Goal: Task Accomplishment & Management: Manage account settings

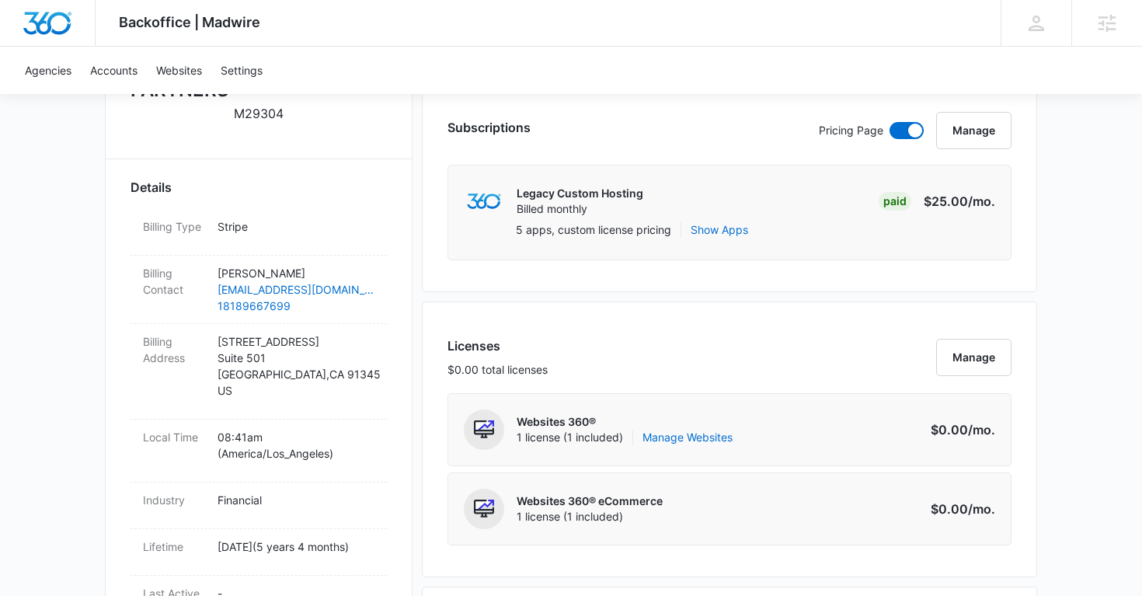
scroll to position [416, 0]
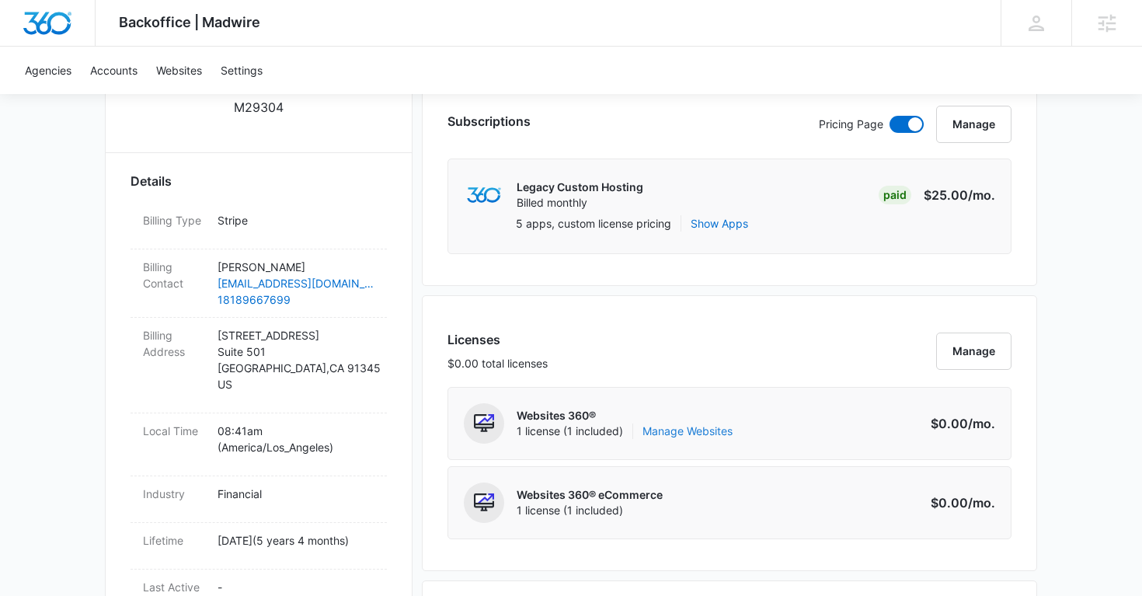
click at [682, 433] on link "Manage Websites" at bounding box center [687, 431] width 90 height 16
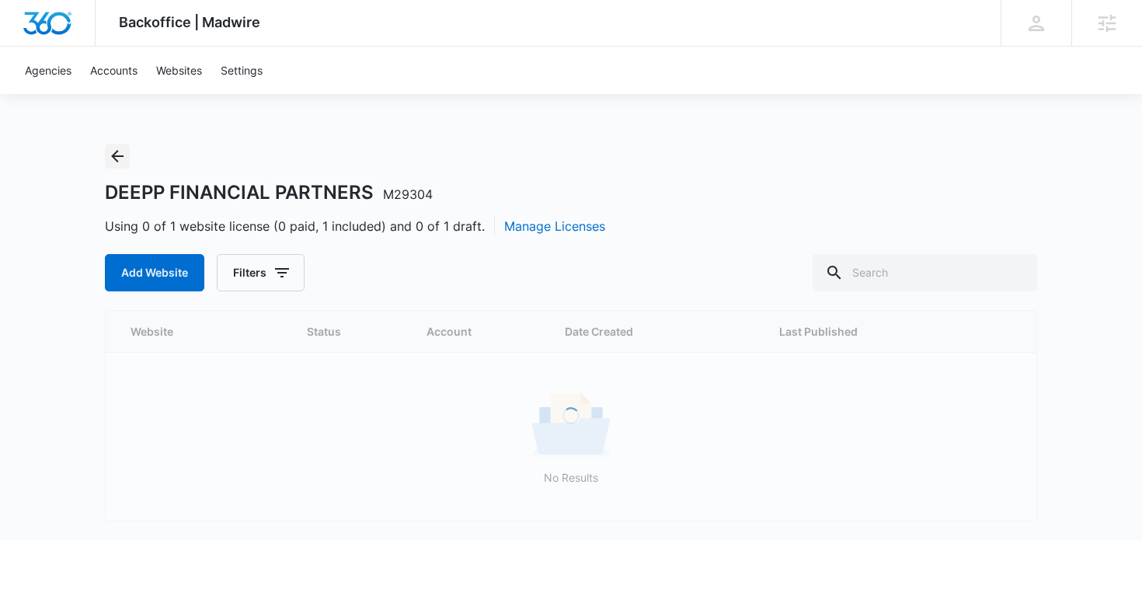
click at [112, 155] on icon "Back" at bounding box center [117, 156] width 12 height 12
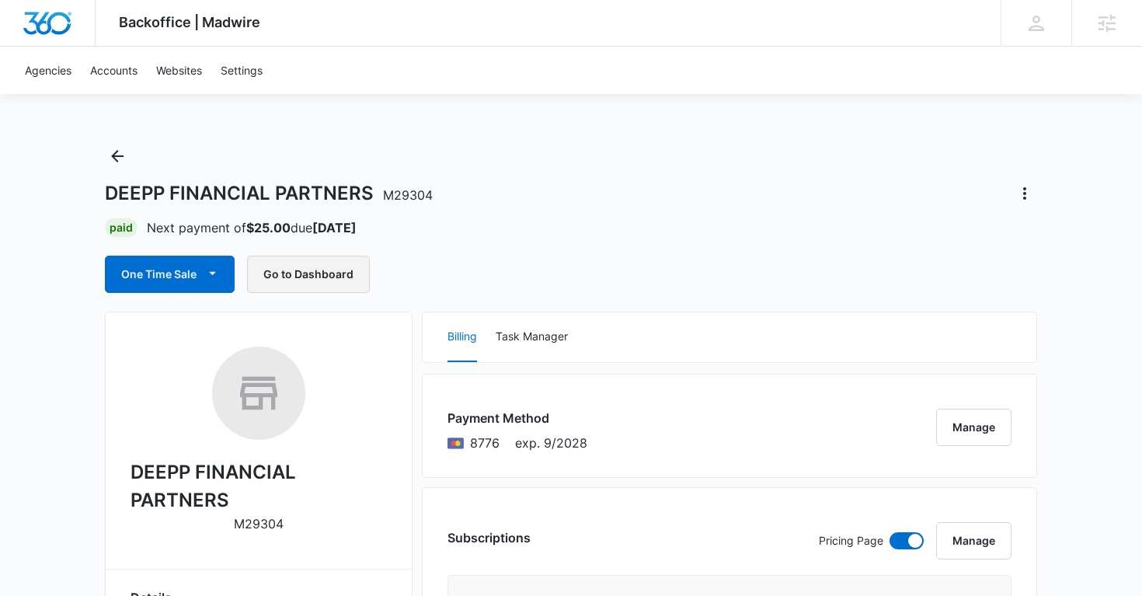
click at [315, 268] on button "Go to Dashboard" at bounding box center [308, 274] width 123 height 37
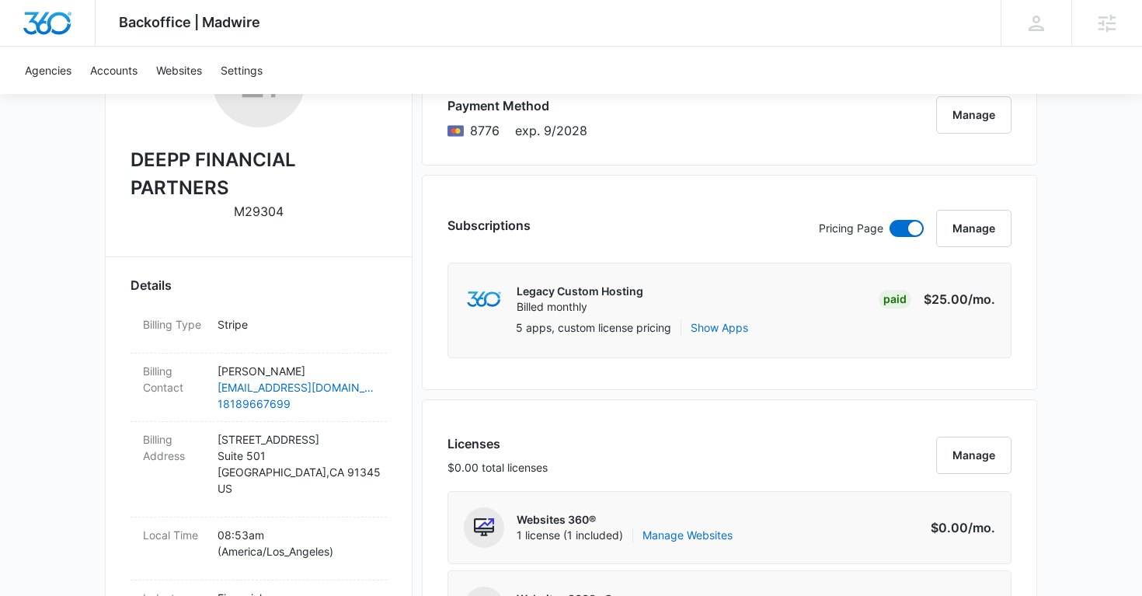
scroll to position [313, 0]
copy div "M29304"
click at [290, 211] on div "DEEPP FINANCIAL PARTNERS M29304" at bounding box center [258, 131] width 256 height 197
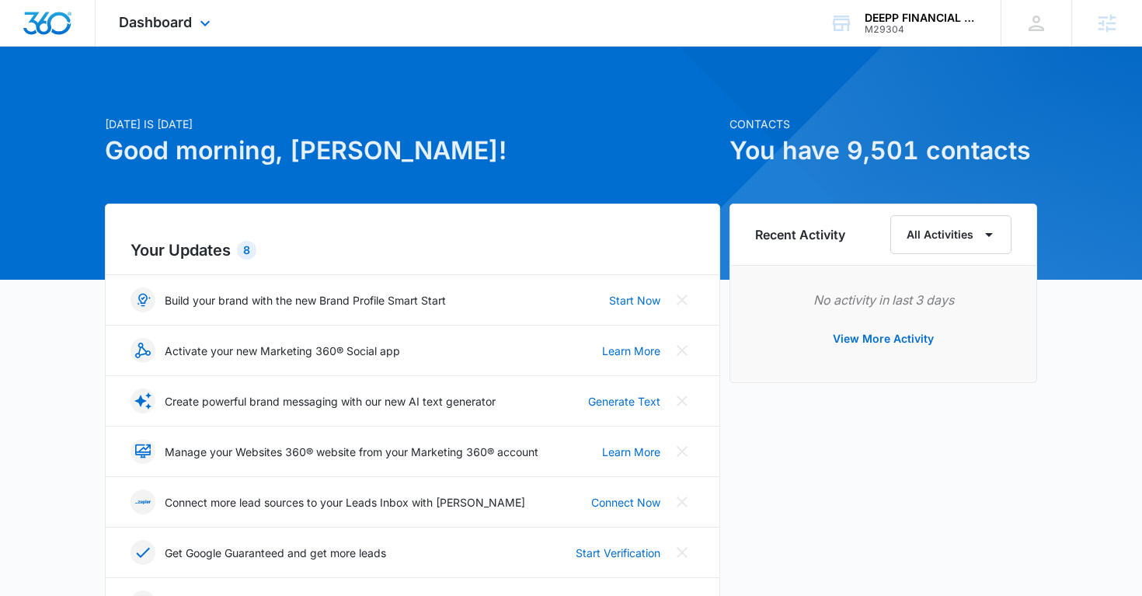
click at [201, 40] on div "Dashboard Apps Reputation Websites Forms CRM Email Social Shop Payments POS Con…" at bounding box center [167, 23] width 142 height 46
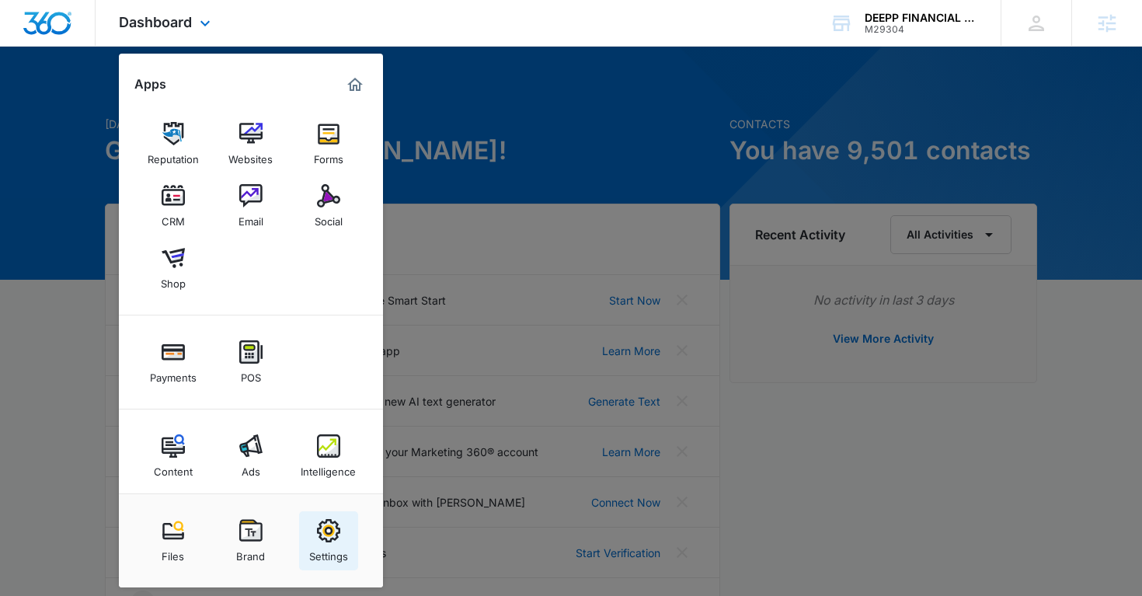
click at [335, 533] on img at bounding box center [328, 530] width 23 height 23
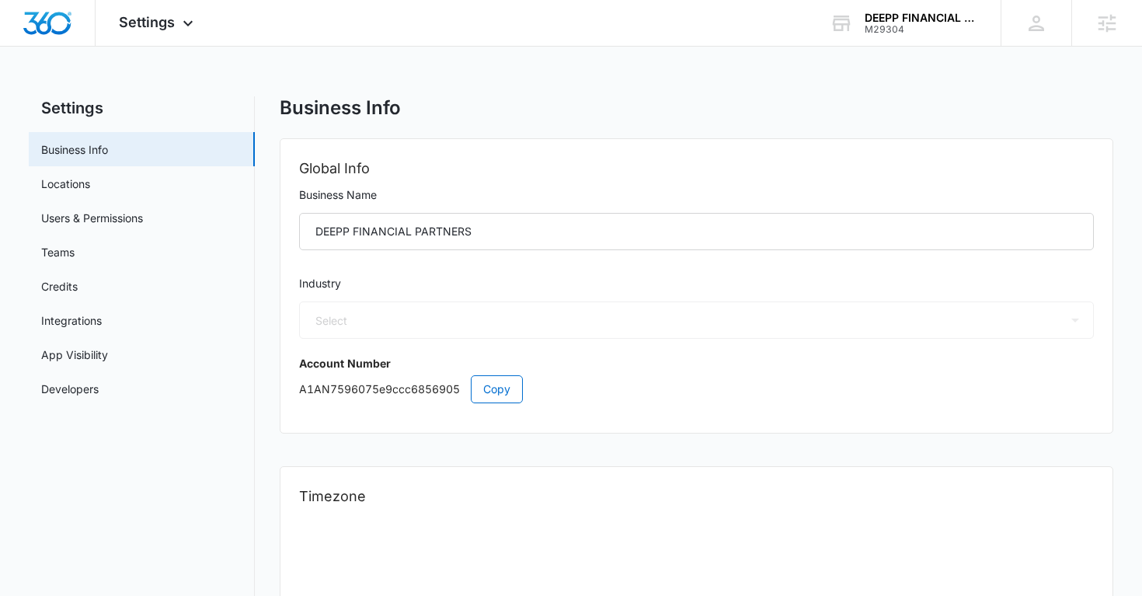
select select "31"
select select "US"
select select "America/Los_Angeles"
click at [127, 213] on link "Users & Permissions" at bounding box center [92, 218] width 102 height 16
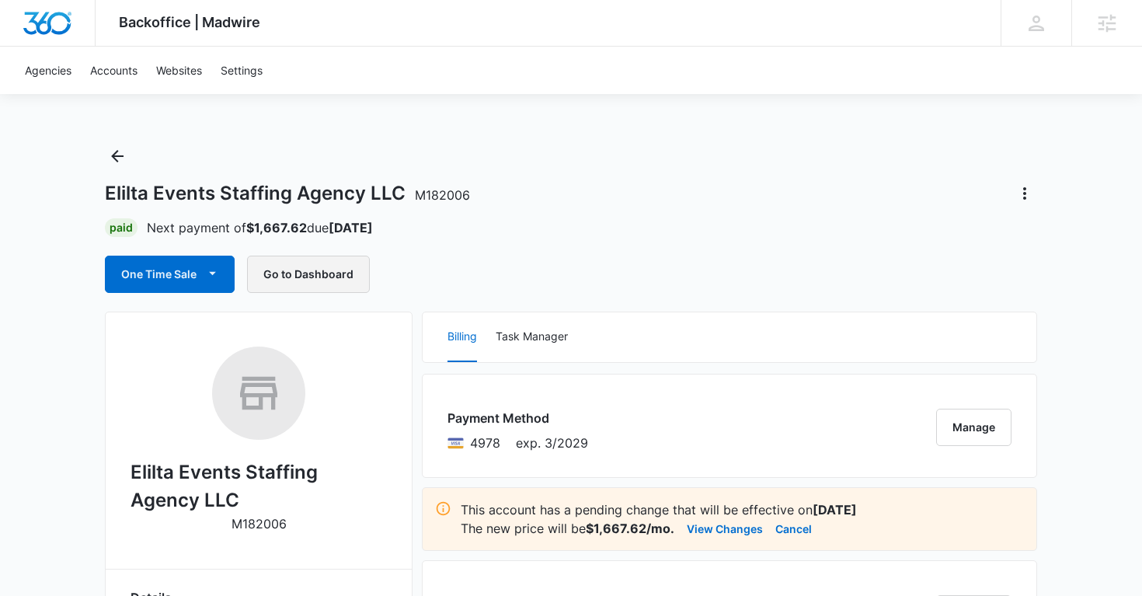
click at [319, 277] on button "Go to Dashboard" at bounding box center [308, 274] width 123 height 37
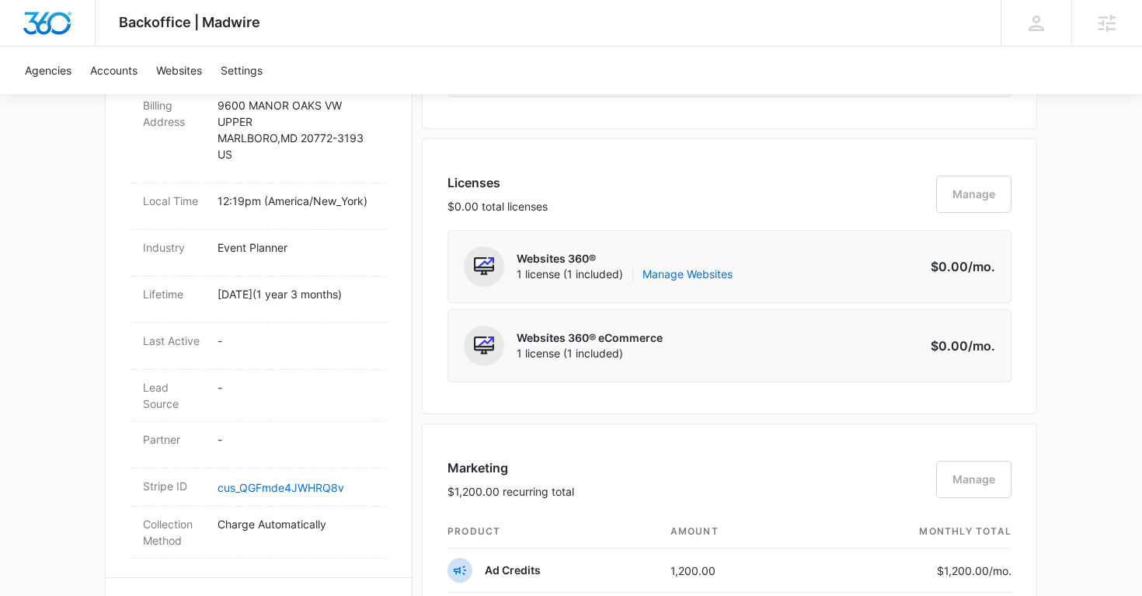
scroll to position [642, 0]
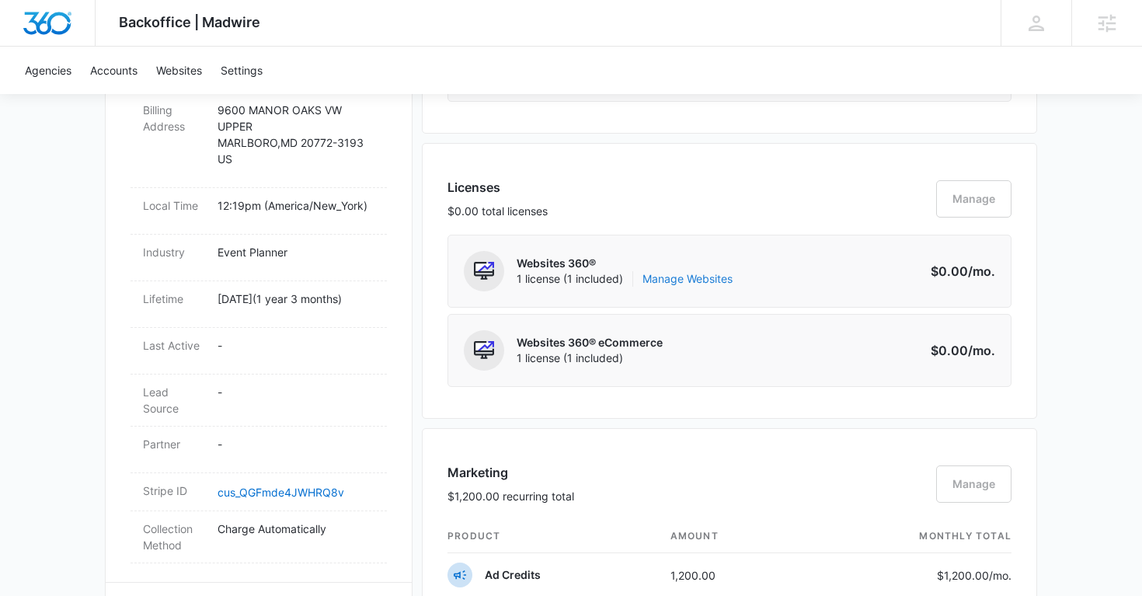
click at [681, 279] on link "Manage Websites" at bounding box center [687, 279] width 90 height 16
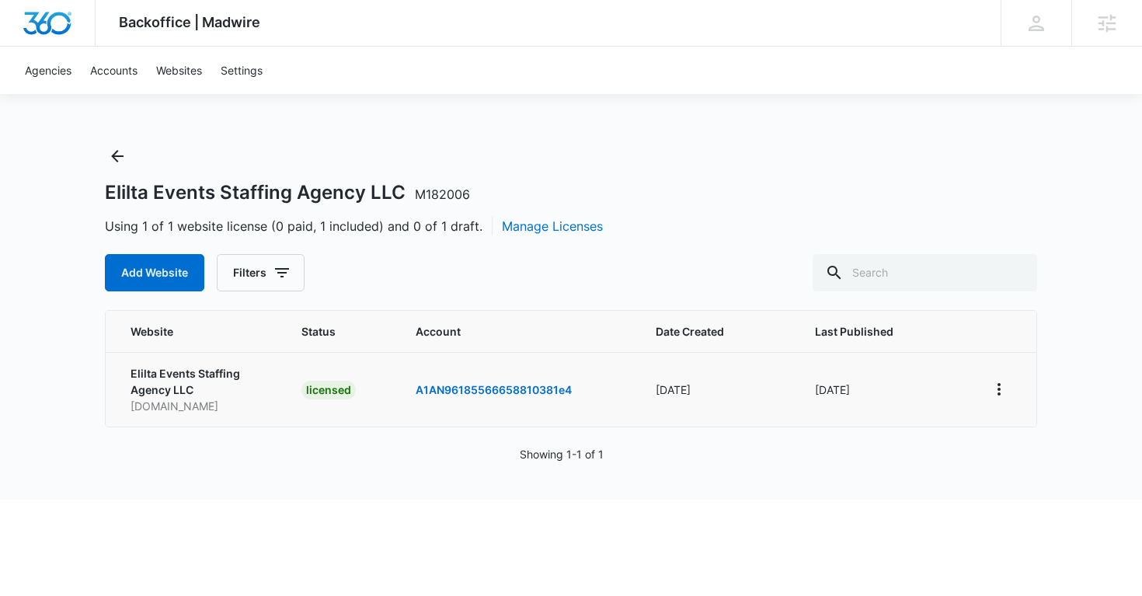
click at [158, 410] on p "eliltaevents.com" at bounding box center [197, 406] width 134 height 16
copy p "eliltaevents.com"
click at [158, 410] on p "eliltaevents.com" at bounding box center [197, 406] width 134 height 16
click at [356, 120] on div "Backoffice | Madwire Apps Settings AH Alan Huiras Alan.Huiras@madwire.com My Pr…" at bounding box center [571, 249] width 1142 height 499
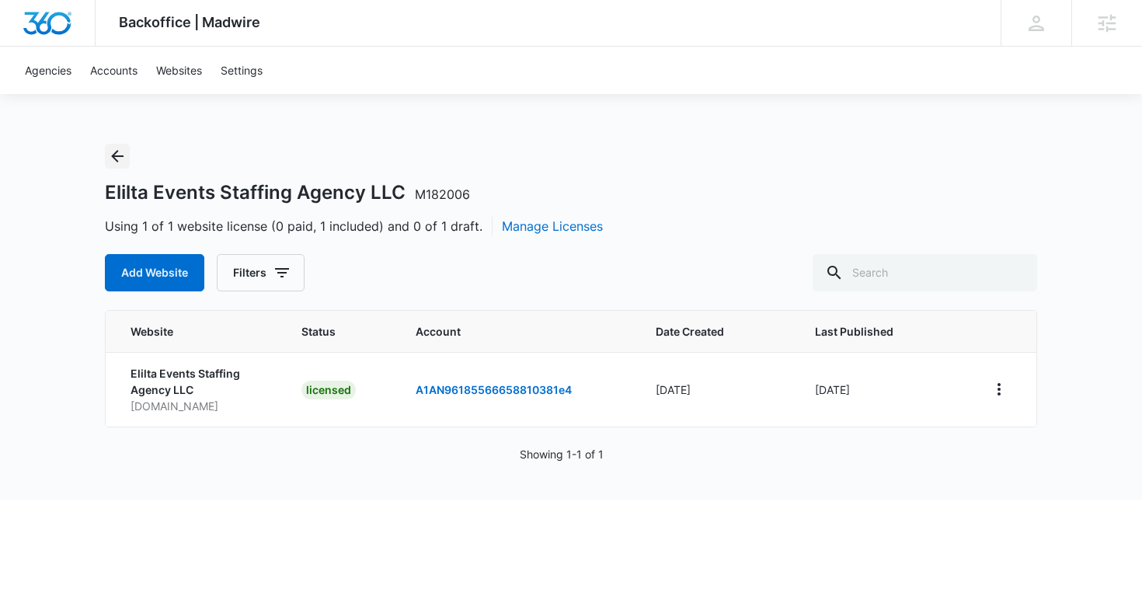
click at [110, 162] on icon "Back" at bounding box center [117, 156] width 19 height 19
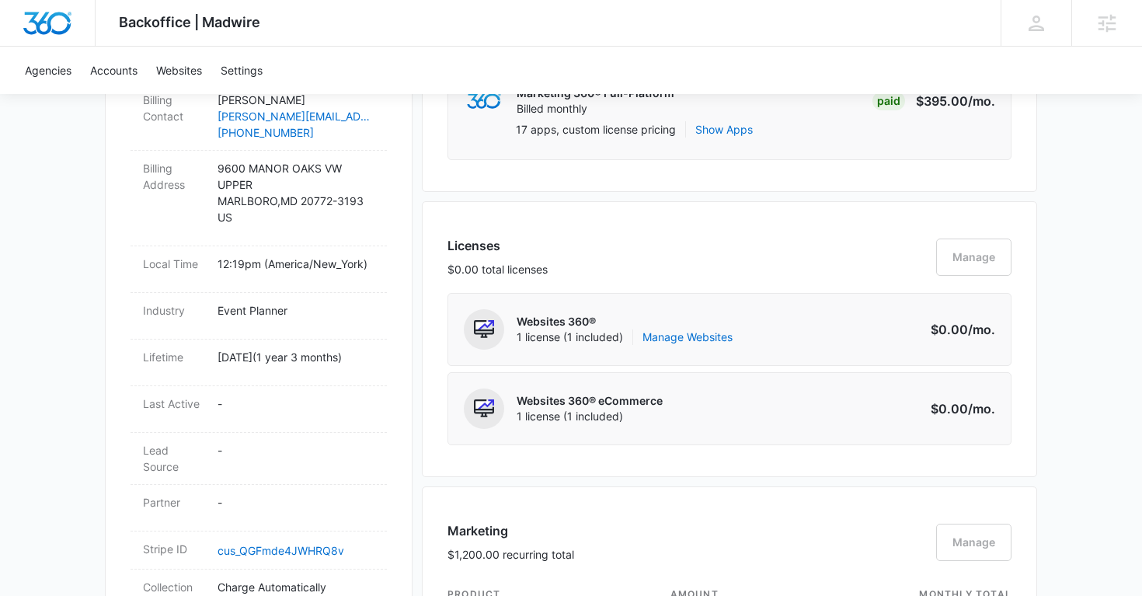
scroll to position [474, 0]
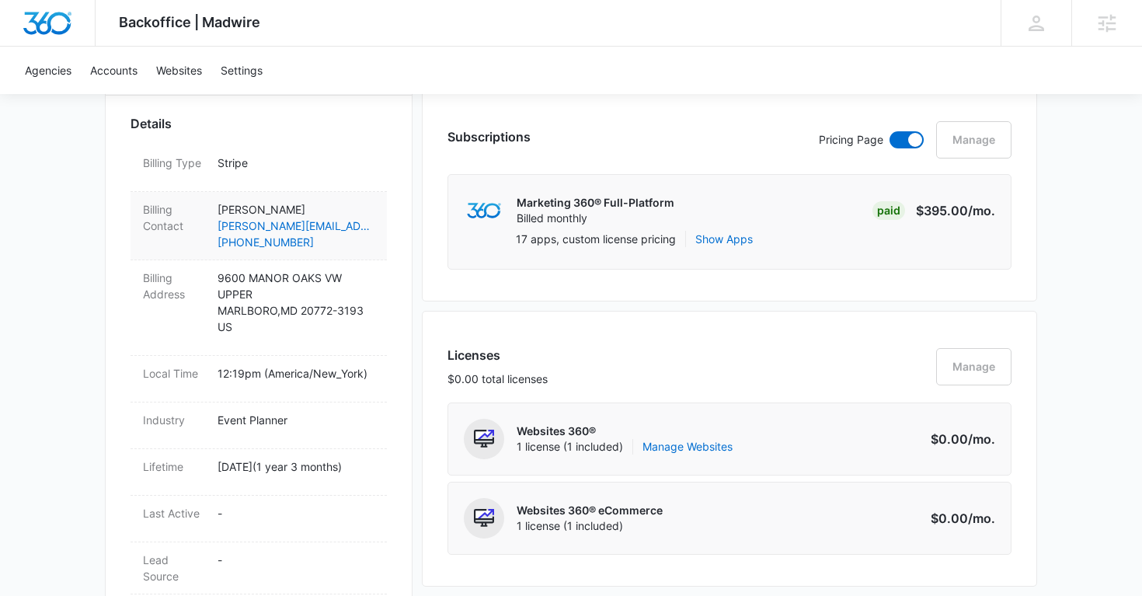
click at [362, 200] on div "Billing Contact Ruth Gebrehiwet ruth.gebrehiwet@eliltaevents.net (202) 640-9439" at bounding box center [258, 226] width 256 height 68
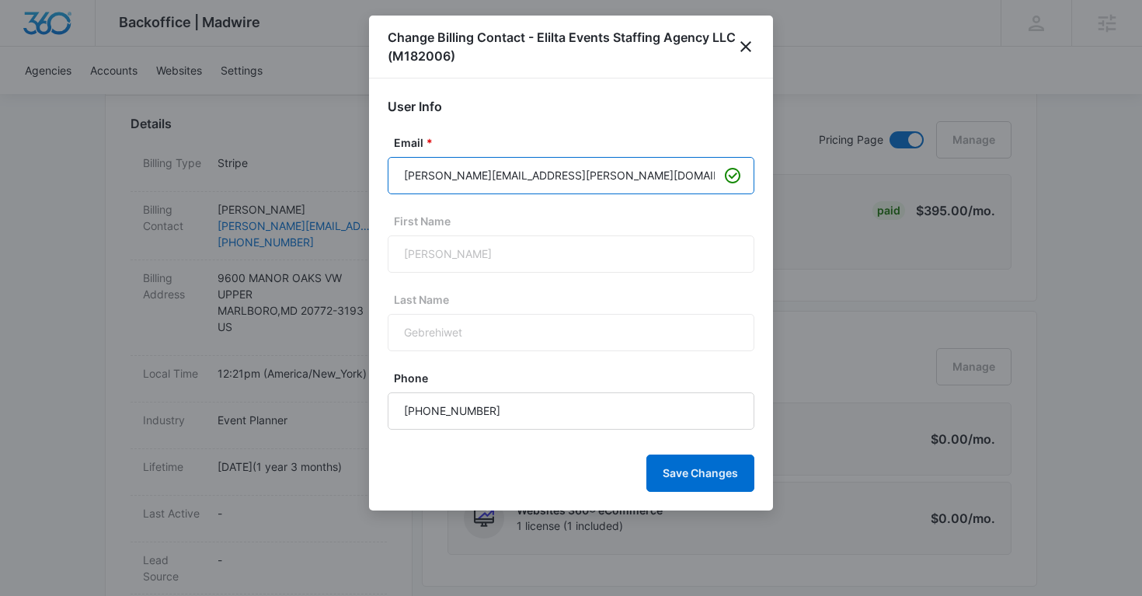
click at [489, 172] on input "ruth.gebrehiwet@eliltaevents.net" at bounding box center [571, 175] width 367 height 37
click at [740, 48] on icon "close" at bounding box center [745, 46] width 19 height 19
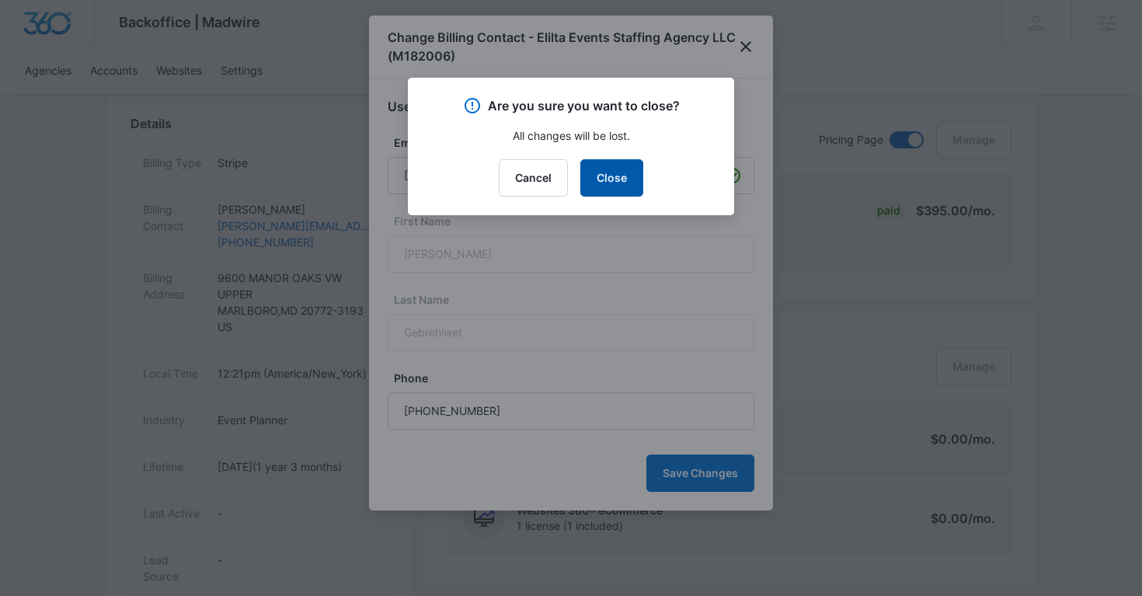
click at [614, 183] on button "Close" at bounding box center [611, 177] width 63 height 37
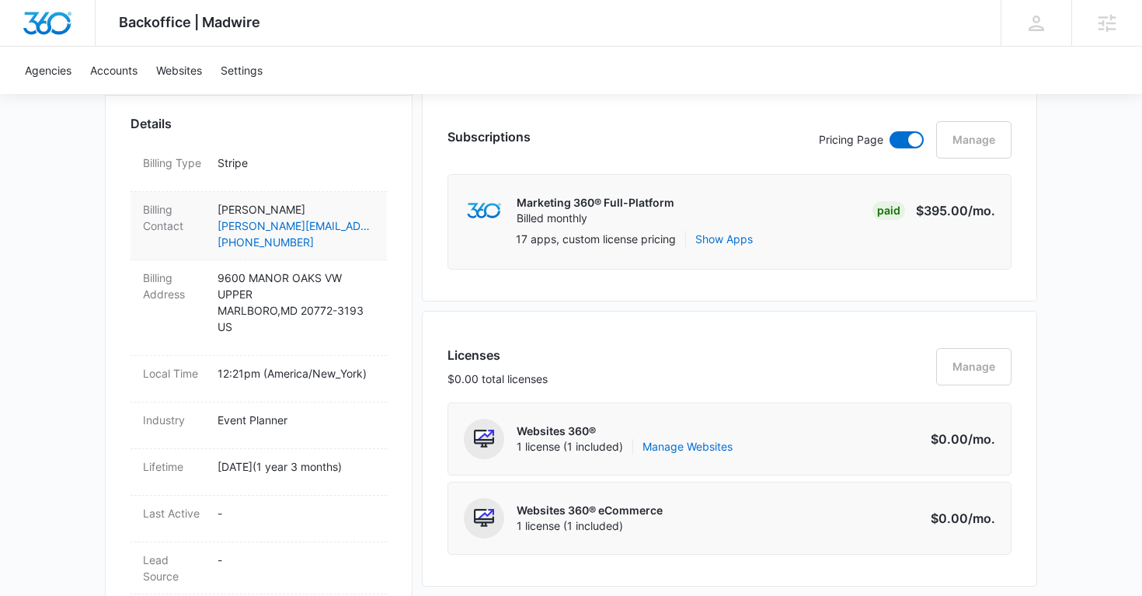
scroll to position [0, 0]
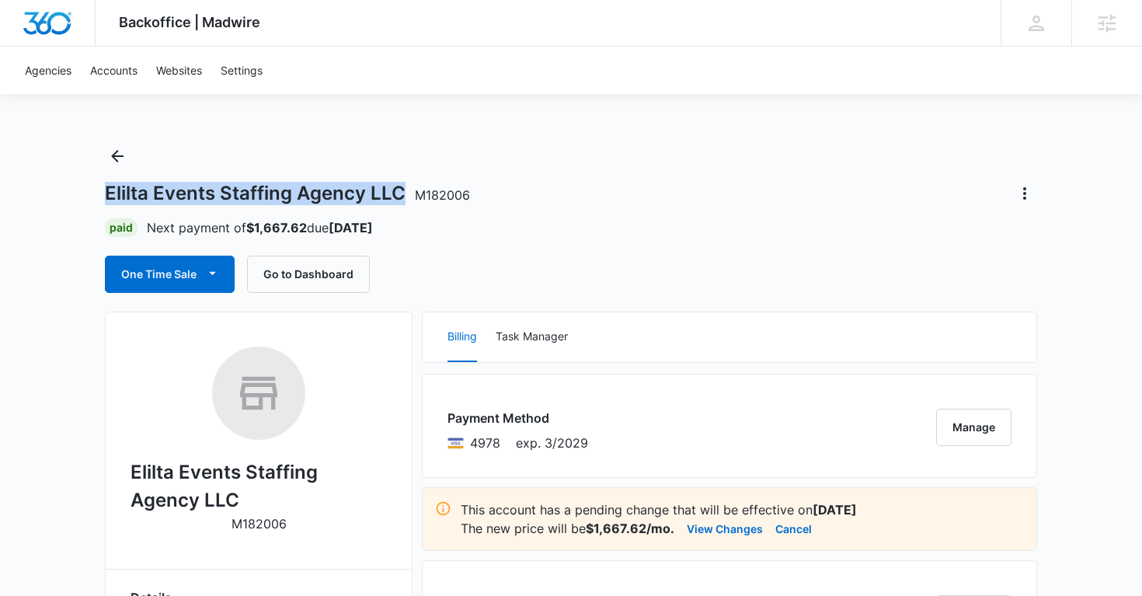
copy h1 "Elilta Events Staffing Agency LLC"
drag, startPoint x: 99, startPoint y: 197, endPoint x: 399, endPoint y: 197, distance: 299.8
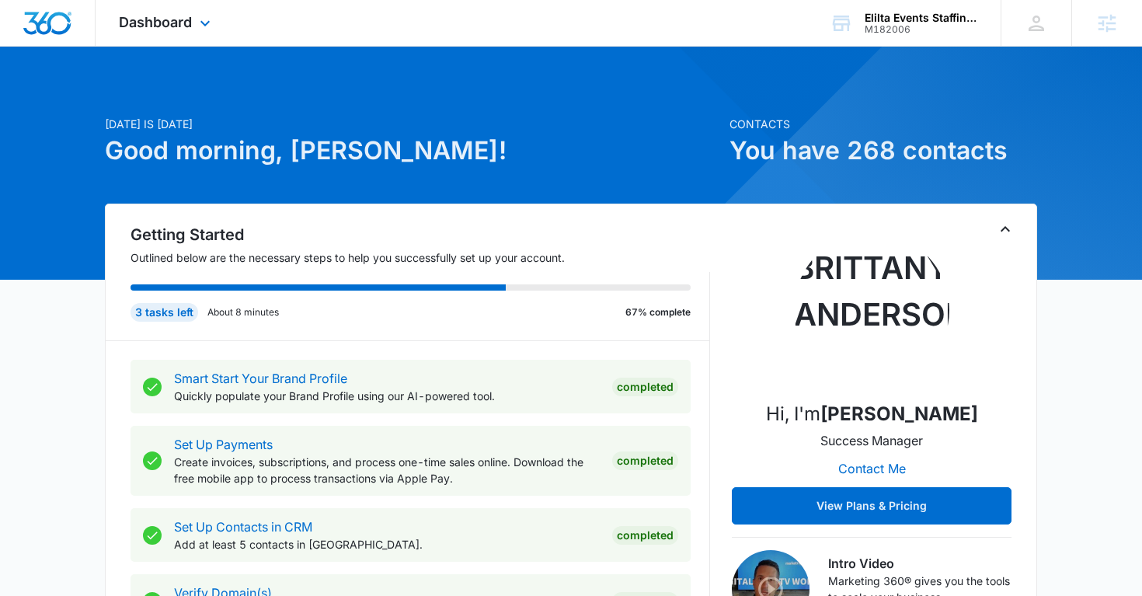
click at [151, 31] on div "Dashboard Apps Reputation Websites Forms CRM Email Social Payments POS Content …" at bounding box center [167, 23] width 142 height 46
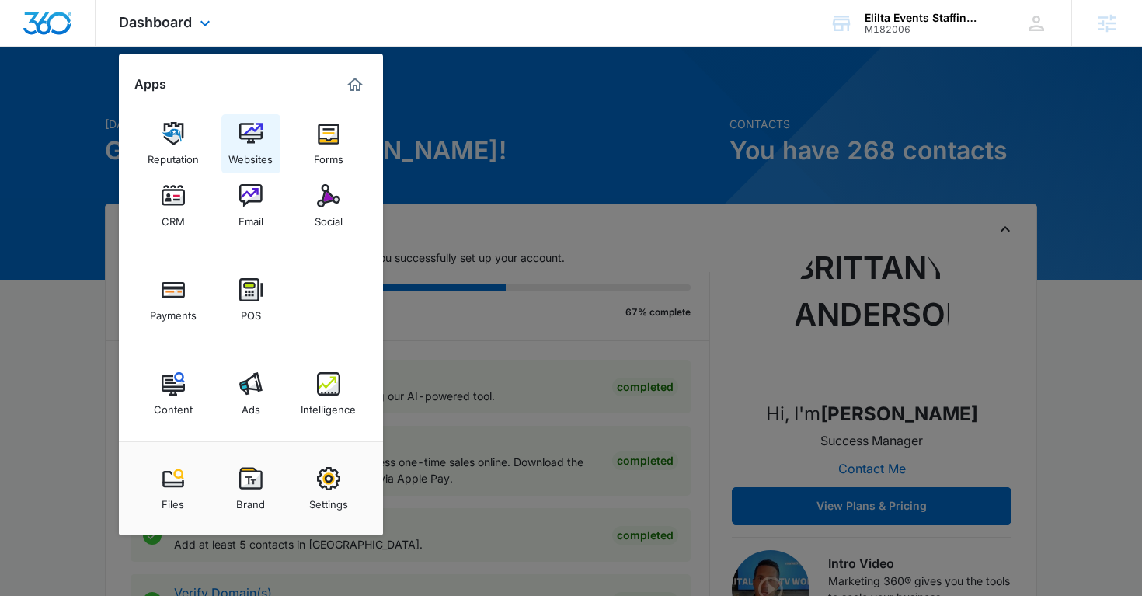
click at [247, 137] on img at bounding box center [250, 133] width 23 height 23
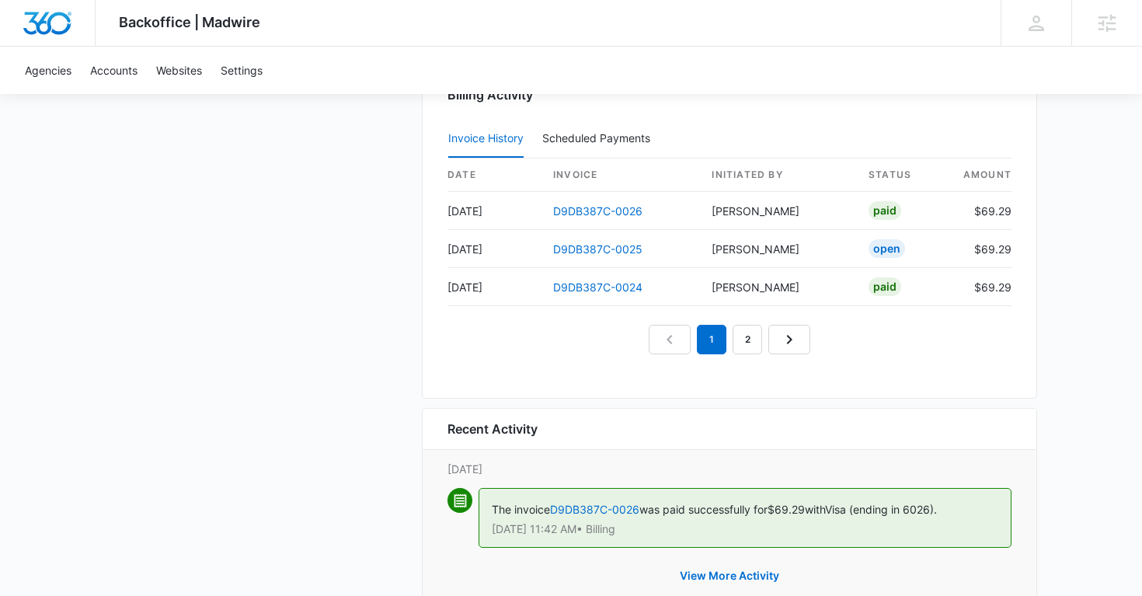
scroll to position [1599, 0]
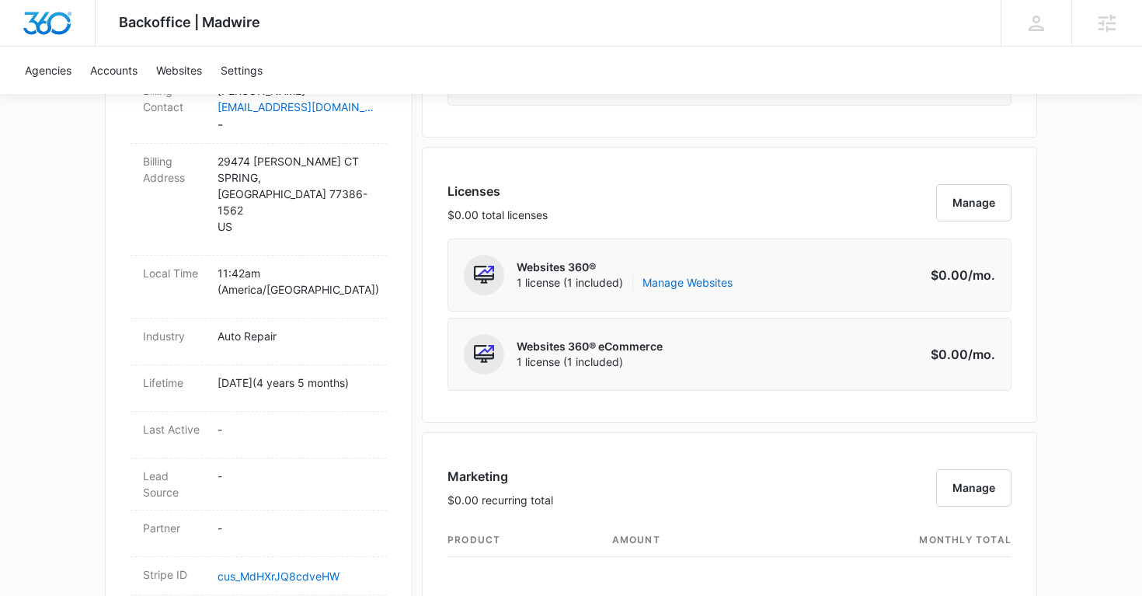
scroll to position [577, 0]
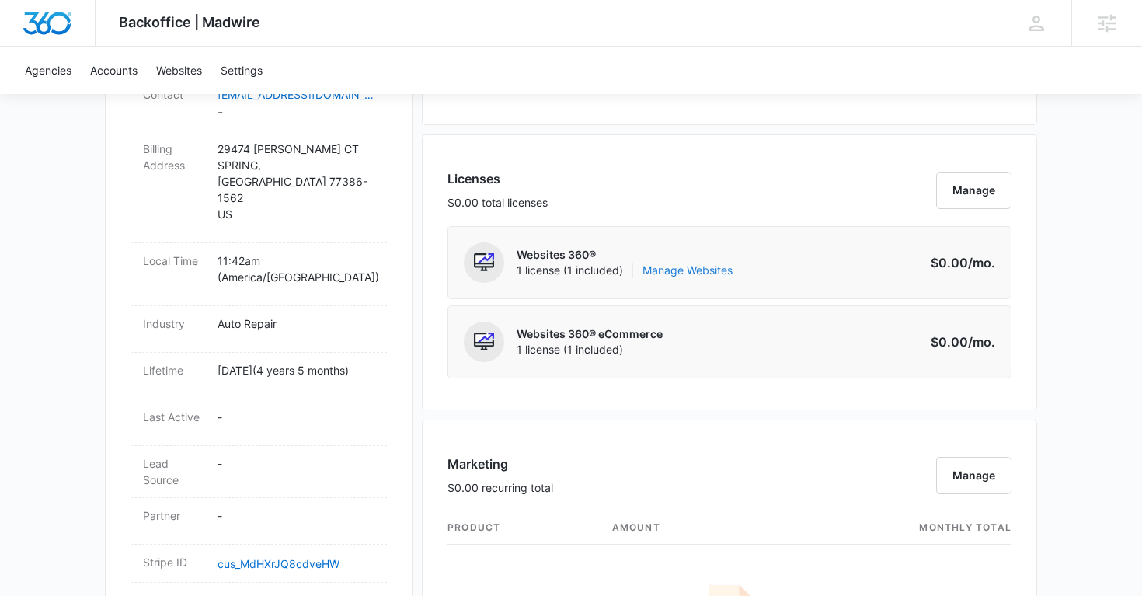
click at [694, 269] on link "Manage Websites" at bounding box center [687, 271] width 90 height 16
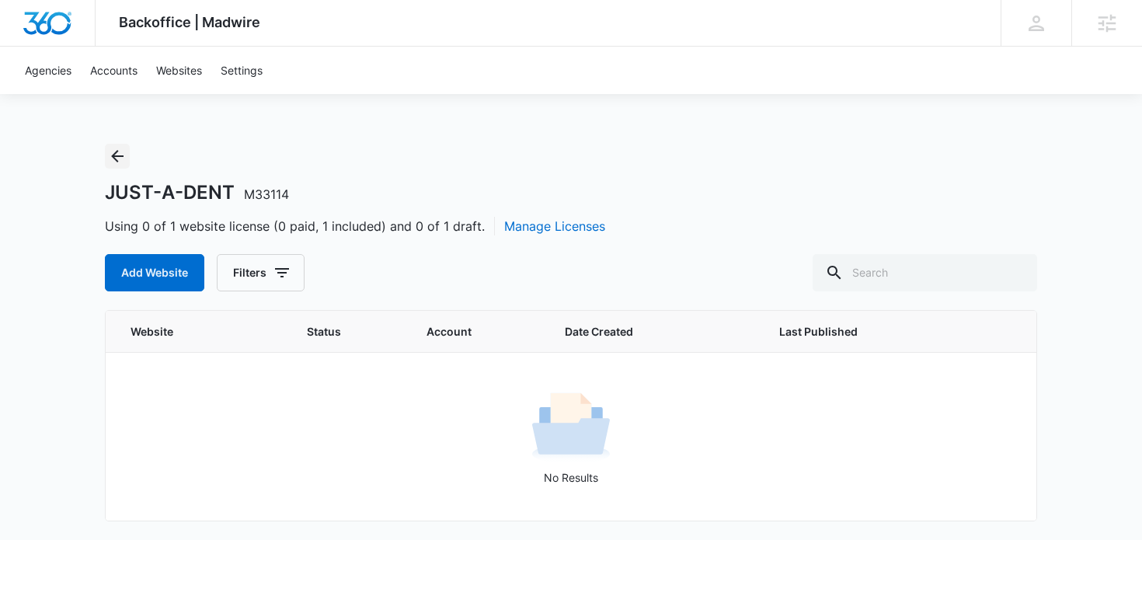
click at [117, 148] on icon "Back" at bounding box center [117, 156] width 19 height 19
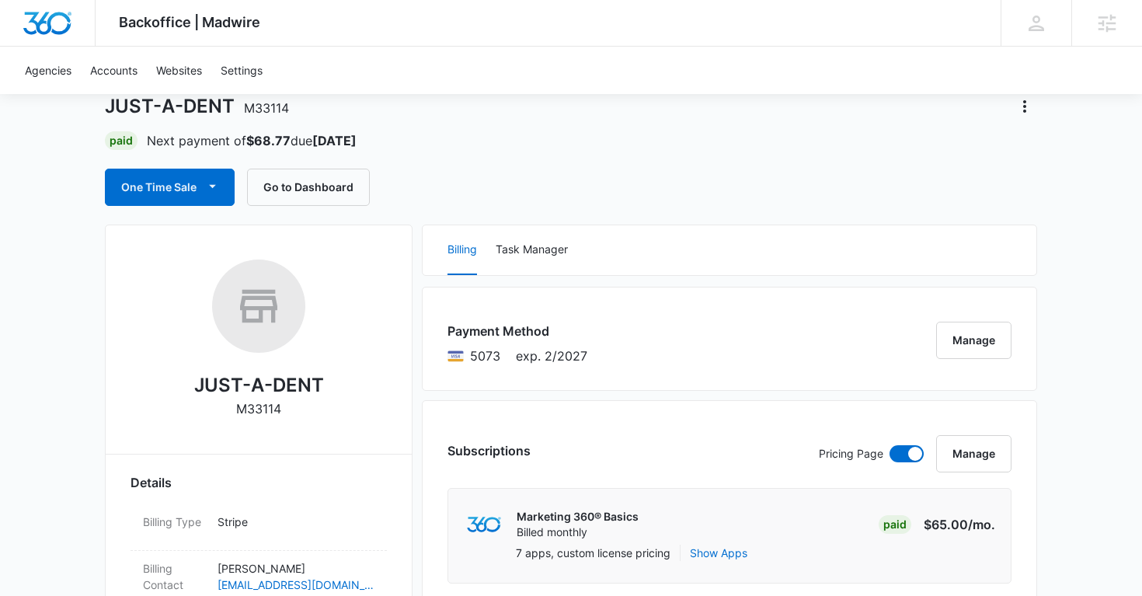
scroll to position [85, 0]
click at [314, 186] on button "Go to Dashboard" at bounding box center [308, 188] width 123 height 37
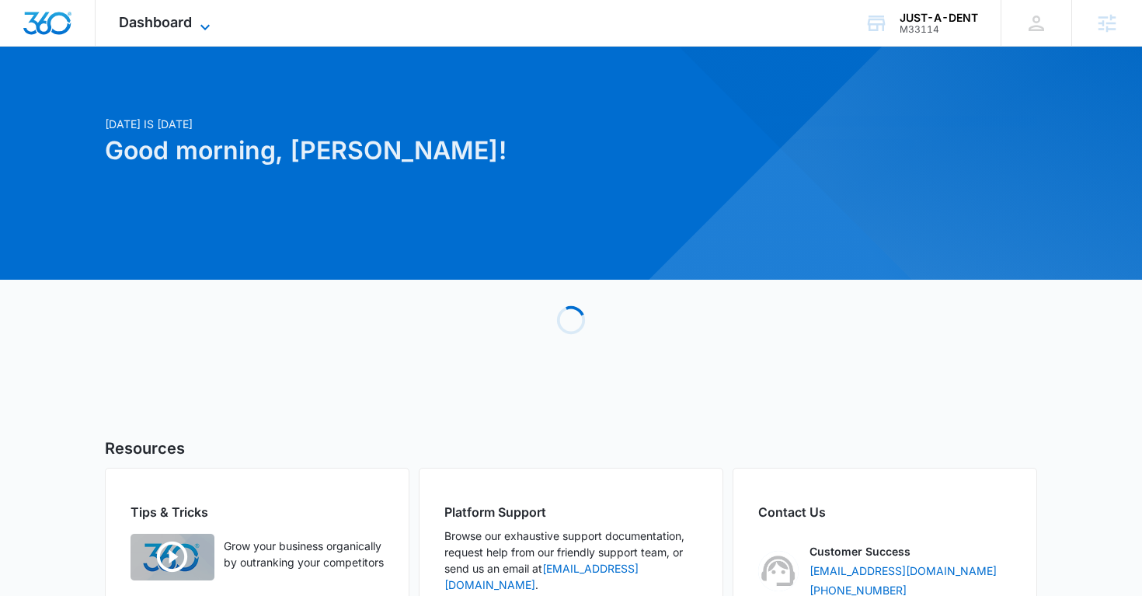
click at [186, 24] on span "Dashboard" at bounding box center [155, 22] width 73 height 16
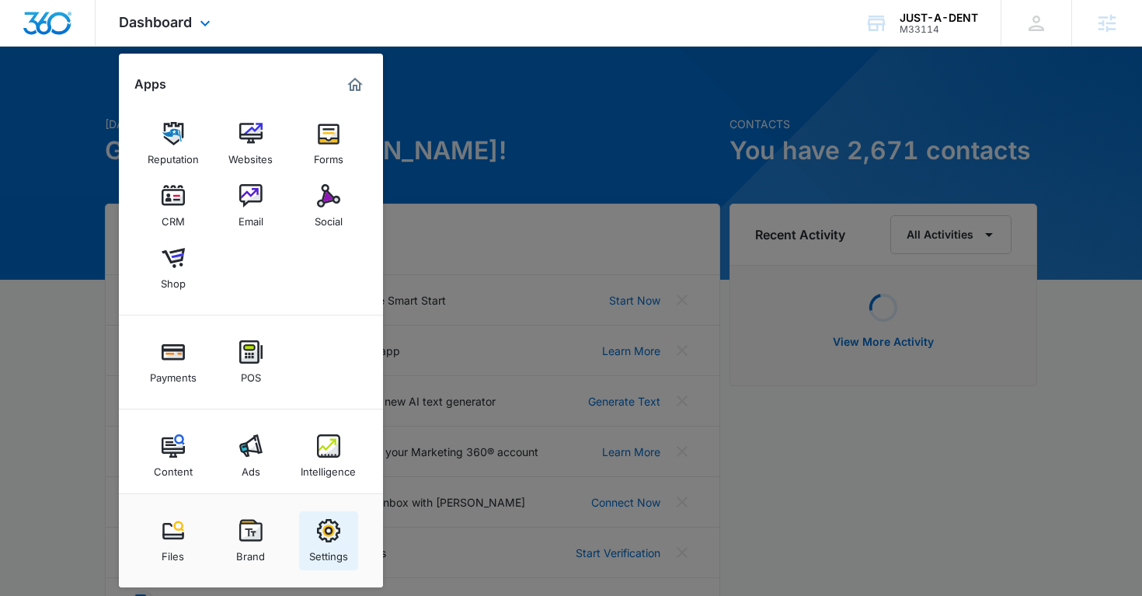
click at [320, 525] on img at bounding box center [328, 530] width 23 height 23
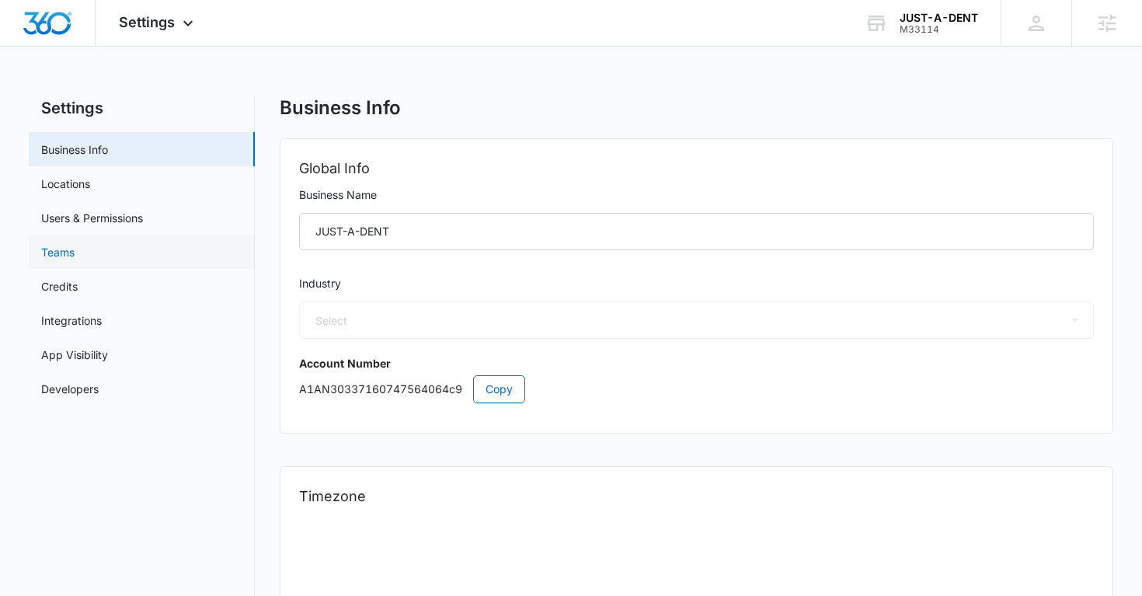
select select "44"
select select "US"
select select "America/[GEOGRAPHIC_DATA]"
click at [130, 221] on link "Users & Permissions" at bounding box center [92, 218] width 102 height 16
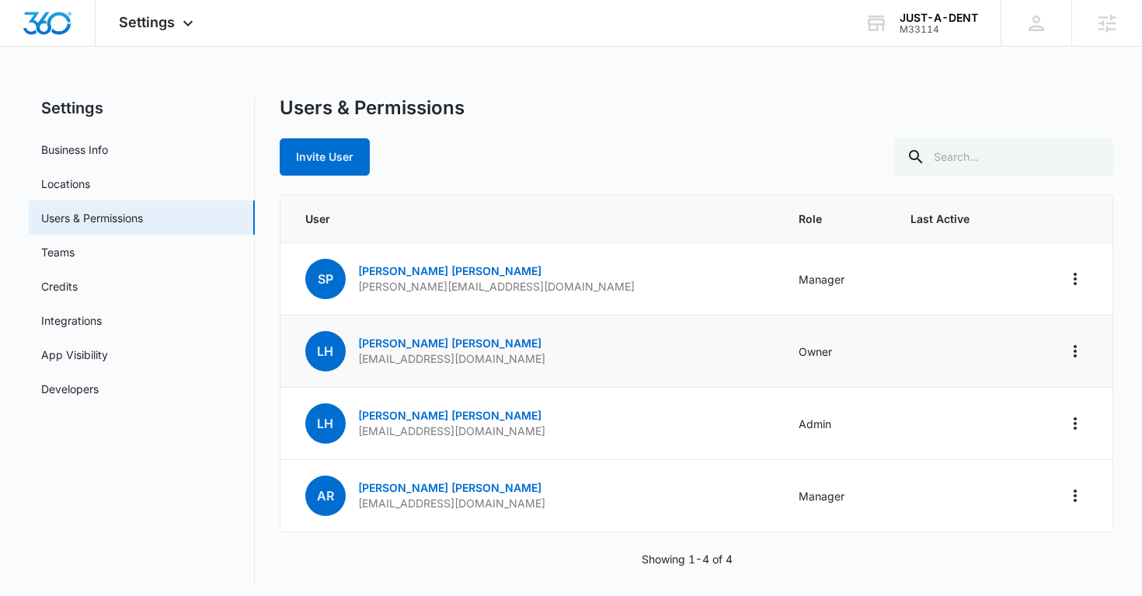
click at [412, 358] on p "[EMAIL_ADDRESS][DOMAIN_NAME]" at bounding box center [451, 359] width 187 height 16
click at [412, 358] on p "levonhomer@gmail.com" at bounding box center [451, 359] width 187 height 16
copy p "levonhomer@gmail.com"
